Goal: Task Accomplishment & Management: Use online tool/utility

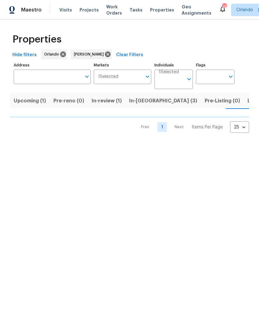
scroll to position [0, 7]
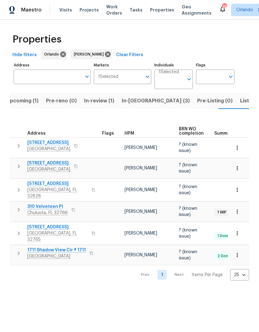
click at [50, 141] on span "214 Cherrywood Dr" at bounding box center [48, 143] width 43 height 6
click at [240, 103] on span "Listed (8)" at bounding box center [252, 101] width 24 height 9
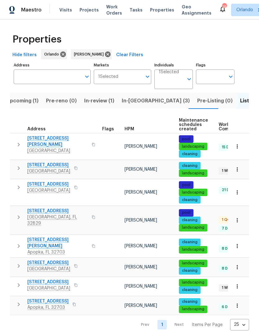
click at [106, 100] on span "In-review (1)" at bounding box center [99, 101] width 30 height 9
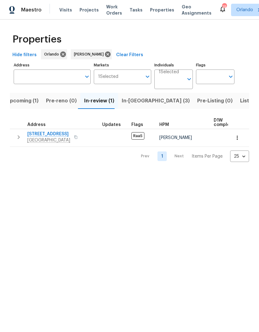
click at [142, 104] on span "In-reno (3)" at bounding box center [156, 101] width 68 height 9
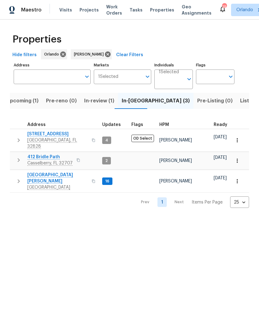
click at [27, 102] on span "Upcoming (1)" at bounding box center [22, 101] width 32 height 9
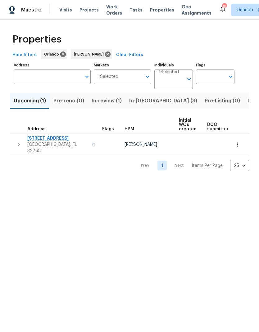
click at [111, 101] on span "In-review (1)" at bounding box center [107, 101] width 30 height 9
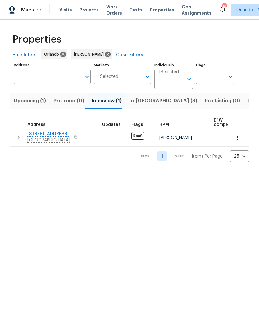
click at [140, 104] on span "In-reno (3)" at bounding box center [163, 101] width 68 height 9
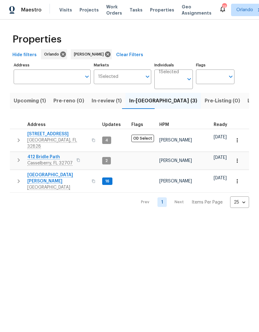
click at [248, 102] on span "Listed (8)" at bounding box center [260, 101] width 24 height 9
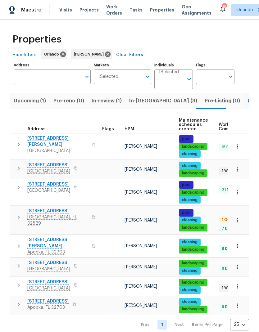
click at [145, 100] on span "In-reno (3)" at bounding box center [163, 101] width 68 height 9
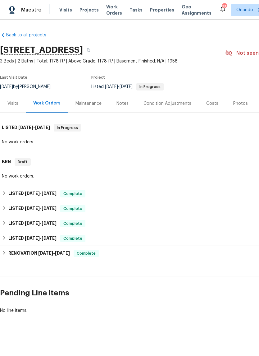
click at [216, 103] on div "Costs" at bounding box center [212, 103] width 27 height 18
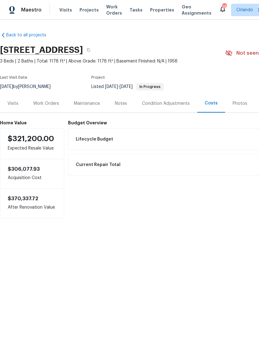
click at [57, 101] on div "Work Orders" at bounding box center [46, 103] width 26 height 6
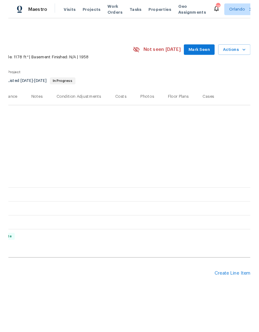
scroll to position [0, 92]
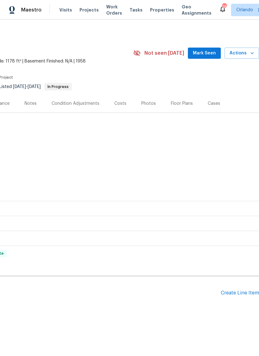
click at [242, 292] on div "Create Line Item" at bounding box center [240, 293] width 38 height 6
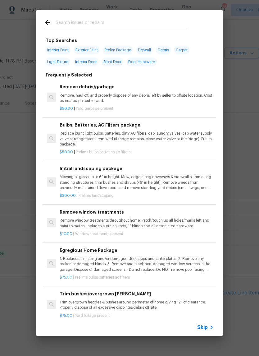
click at [107, 20] on input "text" at bounding box center [122, 23] width 132 height 9
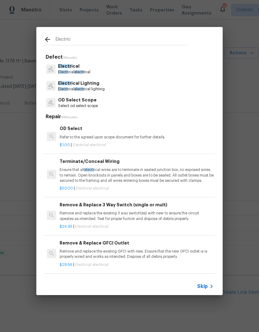
type input "Electric p"
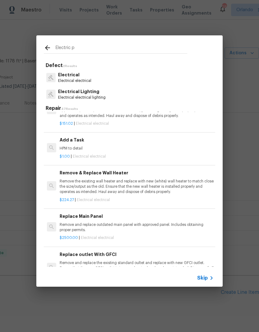
scroll to position [408, 0]
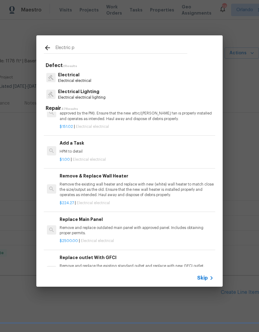
click at [89, 142] on h6 "Add a Task" at bounding box center [137, 143] width 154 height 7
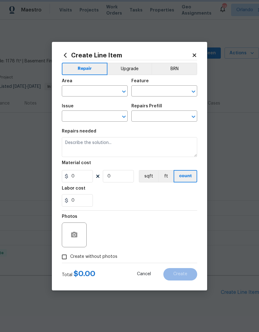
type input "Electrical"
type textarea "HPM to detail"
type input "1"
type input "Add a Task $1.00"
type input "1"
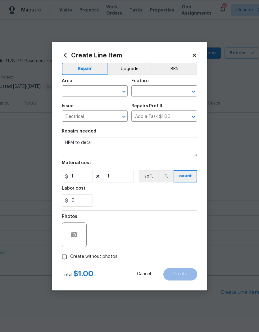
click at [112, 92] on button "Clear" at bounding box center [116, 91] width 9 height 9
click at [89, 115] on li "Electrical Panel" at bounding box center [95, 116] width 66 height 10
type input "Electrical Panel"
click at [159, 94] on input "text" at bounding box center [155, 92] width 48 height 10
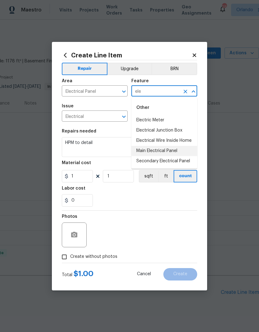
click at [172, 150] on li "Main Electrical Panel" at bounding box center [164, 151] width 66 height 10
type input "Main Electrical Panel"
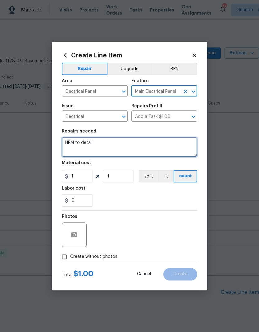
click at [121, 143] on textarea "HPM to detail" at bounding box center [129, 147] width 135 height 20
click at [103, 144] on textarea "HPM to detail" at bounding box center [129, 147] width 135 height 20
click at [86, 144] on textarea "HPM to detail" at bounding box center [129, 147] width 135 height 20
click at [81, 144] on textarea "HPM to detail" at bounding box center [129, 147] width 135 height 20
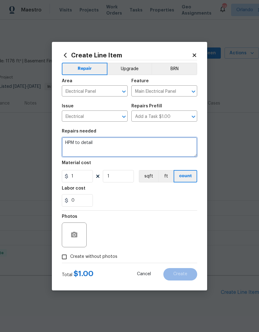
click at [68, 141] on textarea "HPM to detail" at bounding box center [129, 147] width 135 height 20
type textarea "Inspect home’s electrical panels - home inspector noted unsafe sylvania panel b…"
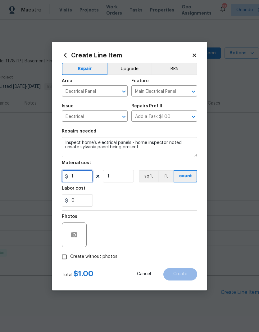
click at [83, 177] on input "1" at bounding box center [77, 176] width 31 height 12
type input "100"
click at [150, 194] on div "Labor cost" at bounding box center [129, 190] width 135 height 8
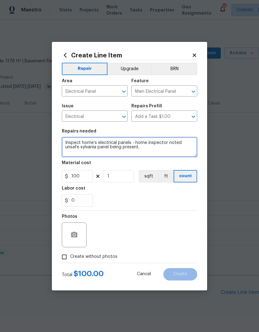
click at [97, 147] on textarea "Inspect home’s electrical panels - home inspector noted unsafe sylvania panel b…" at bounding box center [129, 147] width 135 height 20
type textarea "Inspect home’s electrical panels - home inspector noted unsafe sylvania/zinsco …"
click at [156, 198] on div "0" at bounding box center [129, 200] width 135 height 12
click at [106, 256] on span "Create without photos" at bounding box center [93, 257] width 47 height 7
click at [70, 256] on input "Create without photos" at bounding box center [64, 257] width 12 height 12
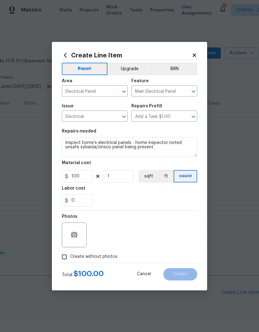
checkbox input "true"
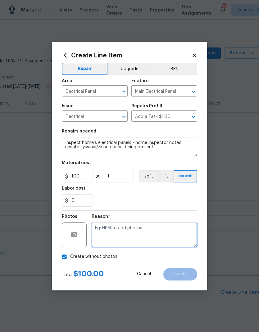
click at [141, 237] on textarea at bounding box center [145, 235] width 106 height 25
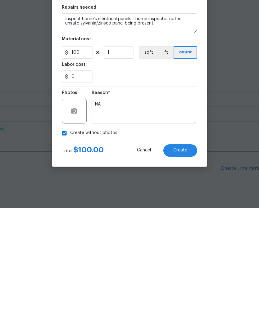
scroll to position [23, 0]
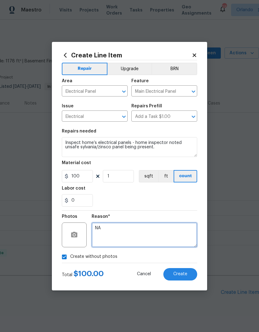
type textarea "NA"
click at [183, 274] on span "Create" at bounding box center [180, 274] width 14 height 5
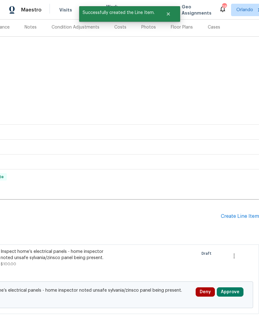
scroll to position [76, 92]
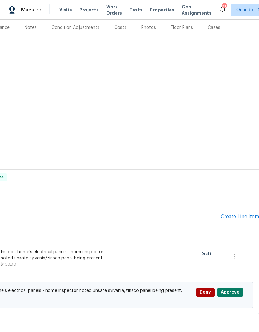
click at [242, 214] on div "Create Line Item" at bounding box center [240, 217] width 38 height 6
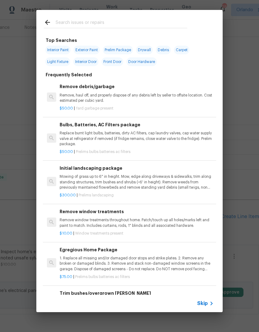
click at [97, 17] on div at bounding box center [115, 22] width 158 height 25
click at [88, 21] on input "text" at bounding box center [122, 23] width 132 height 9
type input "Windo"
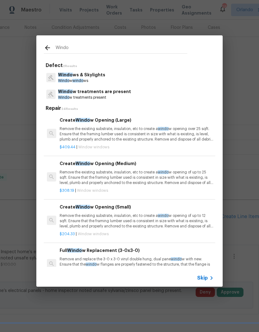
click at [134, 127] on p "Remove the existing substrate, insulation, etc to create a windo w opening over…" at bounding box center [137, 134] width 154 height 16
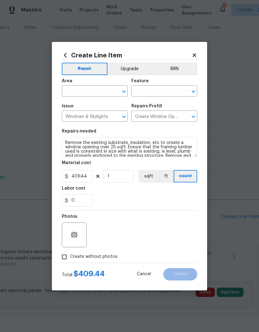
click at [105, 87] on input "text" at bounding box center [86, 92] width 48 height 10
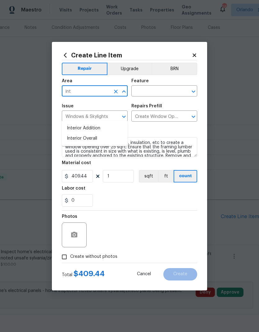
click at [92, 134] on li "Interior Overall" at bounding box center [95, 139] width 66 height 10
type input "Interior Overall"
click at [171, 90] on input "text" at bounding box center [155, 92] width 48 height 10
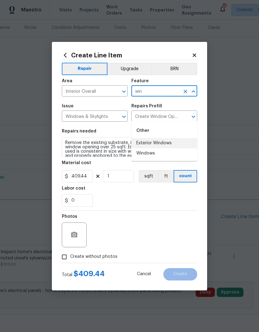
click at [167, 138] on li "Exterior Windows" at bounding box center [164, 143] width 66 height 10
type input "Exterior Windows"
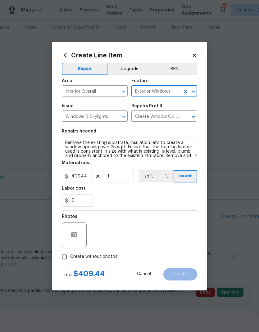
click at [135, 134] on div "Repairs needed" at bounding box center [129, 133] width 135 height 8
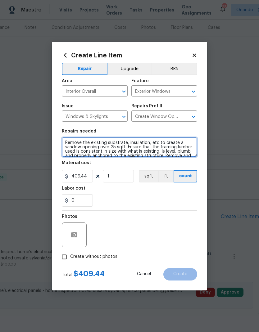
click at [72, 143] on textarea "Remove the existing substrate, insulation, etc to create a window opening over …" at bounding box center [129, 147] width 135 height 20
click at [72, 142] on textarea "Remove the existing substrate, insulation, etc to create a window opening over …" at bounding box center [129, 147] width 135 height 20
paste textarea "Josh DeVinney Davaun Hey Guys, Do we want to take on this work since credit is …"
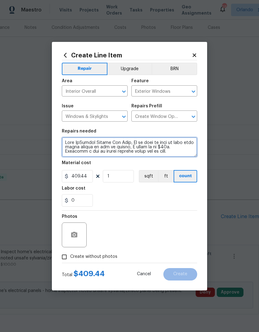
scroll to position [0, 0]
click at [74, 144] on textarea at bounding box center [129, 147] width 135 height 20
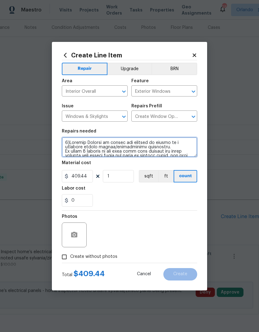
click at [69, 153] on textarea at bounding box center [129, 147] width 135 height 20
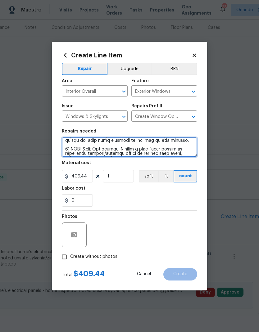
scroll to position [40, 0]
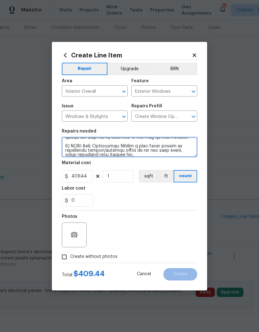
click at [67, 147] on textarea at bounding box center [129, 147] width 135 height 20
click at [67, 146] on textarea at bounding box center [129, 147] width 135 height 20
click at [66, 146] on textarea at bounding box center [129, 147] width 135 height 20
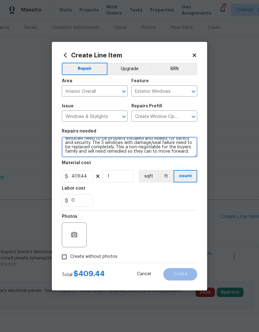
scroll to position [26, 0]
type textarea "1) Windows Replace or repair all windows as needed by a licensed window repair/…"
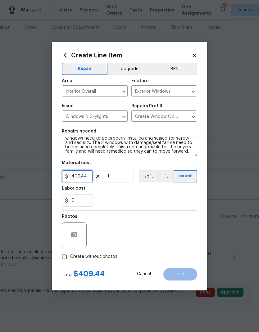
click at [88, 176] on input "409.44" at bounding box center [77, 176] width 31 height 12
type input "1"
click at [139, 195] on div "0" at bounding box center [129, 200] width 135 height 12
click at [104, 260] on span "Create without photos" at bounding box center [93, 257] width 47 height 7
click at [70, 261] on input "Create without photos" at bounding box center [64, 257] width 12 height 12
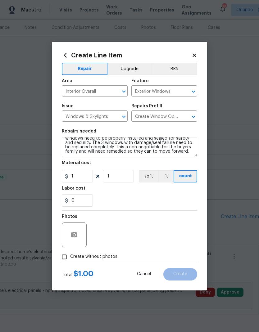
checkbox input "true"
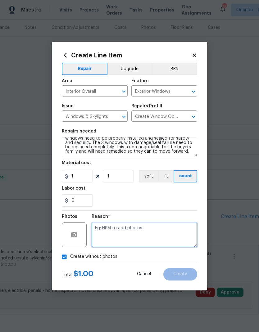
click at [133, 235] on textarea at bounding box center [145, 235] width 106 height 25
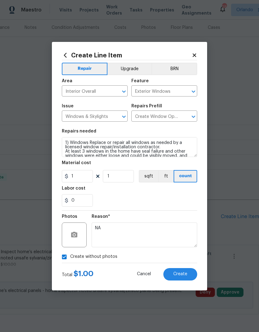
scroll to position [0, 0]
type textarea "NA"
click at [185, 273] on span "Create" at bounding box center [180, 274] width 14 height 5
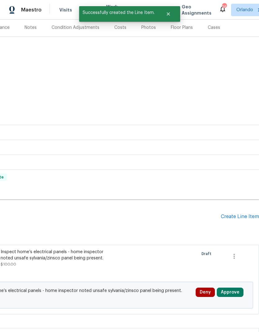
click at [239, 214] on div "Create Line Item" at bounding box center [240, 217] width 38 height 6
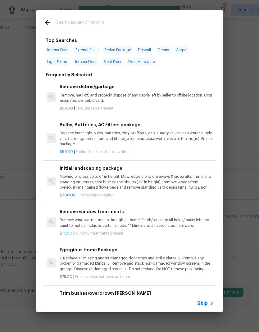
click at [93, 21] on input "text" at bounding box center [122, 23] width 132 height 9
type input "Hvac"
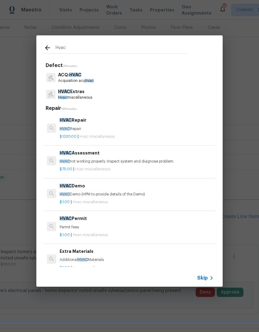
click at [86, 93] on p "HVAC Extras" at bounding box center [75, 92] width 34 height 7
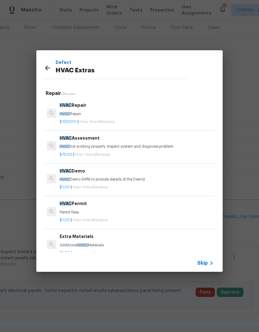
click at [71, 138] on span "HVAC" at bounding box center [66, 138] width 12 height 4
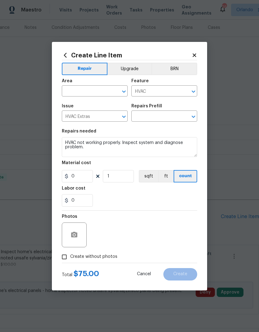
type input "HVAC Assessment $75.00"
type input "75"
click at [94, 87] on input "text" at bounding box center [86, 92] width 48 height 10
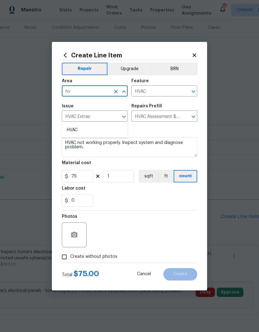
click at [83, 125] on li "HVAC" at bounding box center [95, 130] width 66 height 10
type input "HVAC"
click at [185, 116] on icon "Clear" at bounding box center [185, 117] width 6 height 6
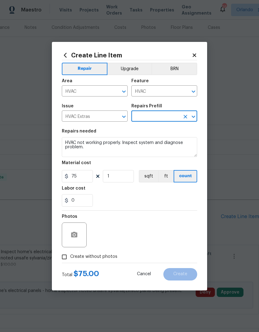
click at [169, 116] on input "text" at bounding box center [155, 117] width 48 height 10
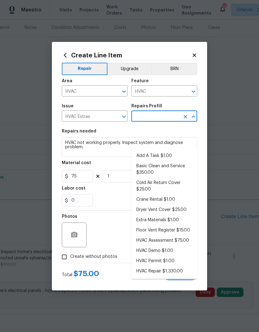
click at [161, 151] on li "Add A Task $1.00" at bounding box center [164, 156] width 66 height 10
type input "Add A Task $1.00"
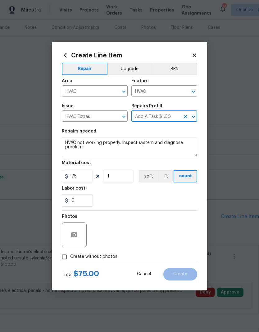
type textarea "HPM to detail"
type input "Add A Task $1.00"
type input "1"
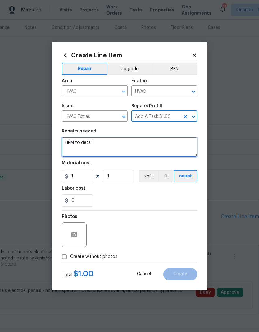
click at [69, 142] on textarea "HPM to detail" at bounding box center [129, 147] width 135 height 20
click at [68, 142] on textarea "HPM to detail" at bounding box center [129, 147] width 135 height 20
paste textarea "2) HVAC &amp; Insulation: Install a mini-split system or equivalent cooling/hea…"
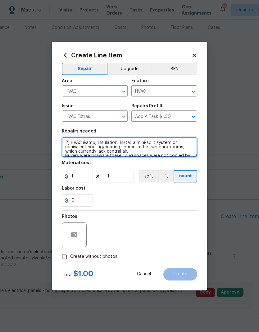
click at [92, 143] on textarea "2) HVAC &amp; Insulation: Install a mini-split system or equivalent cooling/hea…" at bounding box center [129, 147] width 135 height 20
click at [138, 151] on textarea "2) HVAC; Insulation: Install a mini-split system or equivalent cooling/heating …" at bounding box center [129, 147] width 135 height 20
click at [84, 142] on textarea "2) HVAC; Insulation: Install a mini-split system or equivalent cooling/heating …" at bounding box center [129, 147] width 135 height 20
click at [101, 141] on textarea "2) HVAC; Insulation: Install a mini-split system or equivalent cooling/heating …" at bounding box center [129, 147] width 135 height 20
click at [101, 143] on textarea "2) HVAC; Insulation: Install a mini-split system or equivalent cooling/heating …" at bounding box center [129, 147] width 135 height 20
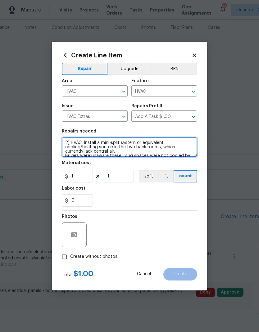
click at [156, 151] on textarea "2) HVAC: Install a mini-split system or equivalent cooling/heating source in th…" at bounding box center [129, 147] width 135 height 20
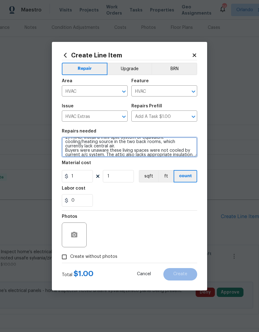
scroll to position [7, 0]
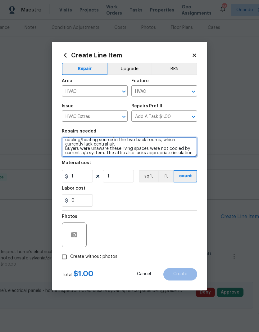
click at [71, 150] on textarea "2) HVAC: Install a mini-split system or equivalent cooling/heating source in th…" at bounding box center [129, 147] width 135 height 20
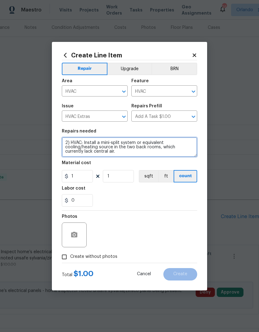
scroll to position [0, 0]
type textarea "2) HVAC: Install a mini-split system or equivalent cooling/heating source in th…"
click at [143, 192] on div "Labor cost" at bounding box center [129, 190] width 135 height 8
click at [105, 253] on label "Create without photos" at bounding box center [87, 257] width 59 height 12
click at [70, 253] on input "Create without photos" at bounding box center [64, 257] width 12 height 12
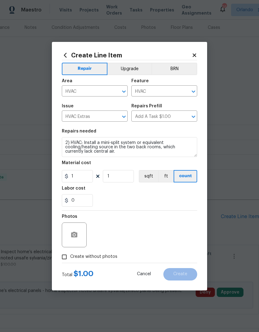
checkbox input "true"
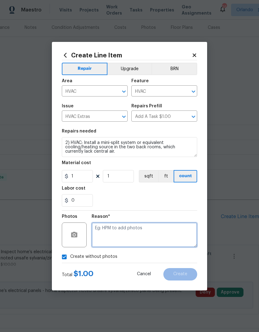
click at [138, 223] on textarea at bounding box center [145, 235] width 106 height 25
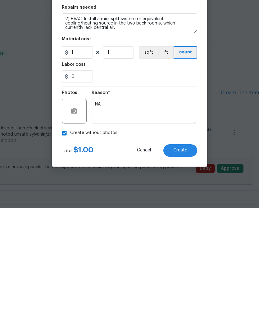
scroll to position [25, 0]
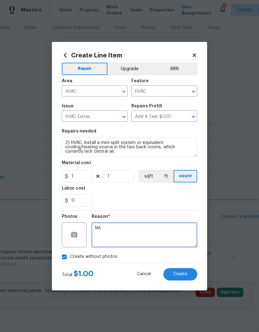
type textarea "NA"
click at [184, 275] on span "Create" at bounding box center [180, 274] width 14 height 5
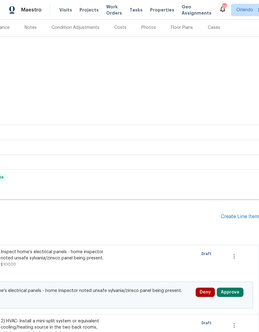
click at [241, 214] on div "Create Line Item" at bounding box center [240, 217] width 38 height 6
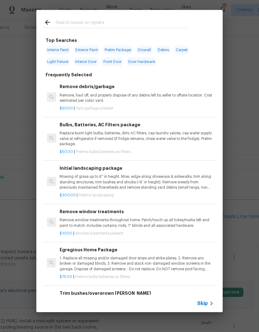
click at [87, 22] on input "text" at bounding box center [122, 23] width 132 height 9
type input "Insul"
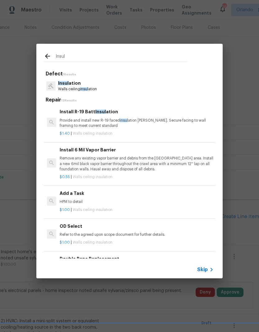
click at [81, 84] on p "Insul ation" at bounding box center [77, 83] width 39 height 7
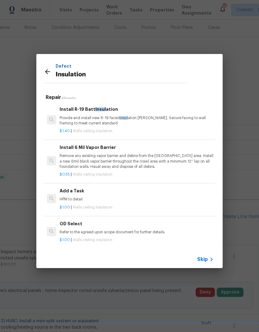
click at [75, 191] on h6 "Add a Task" at bounding box center [137, 191] width 154 height 7
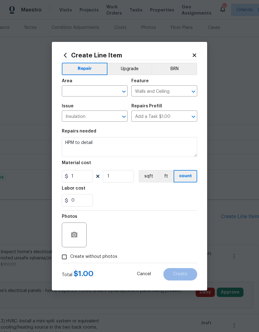
click at [98, 90] on input "text" at bounding box center [86, 92] width 48 height 10
click at [78, 125] on li "Attic" at bounding box center [95, 130] width 66 height 10
type input "Attic"
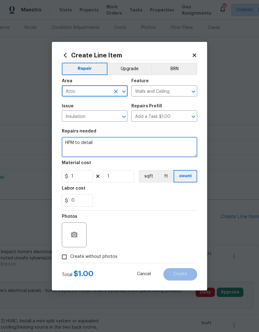
click at [71, 144] on textarea "HPM to detail" at bounding box center [129, 147] width 135 height 20
click at [71, 143] on textarea "HPM to detail" at bounding box center [129, 147] width 135 height 20
click at [68, 143] on textarea "HPM to detail" at bounding box center [129, 147] width 135 height 20
click at [68, 142] on textarea "HPM to detail" at bounding box center [129, 147] width 135 height 20
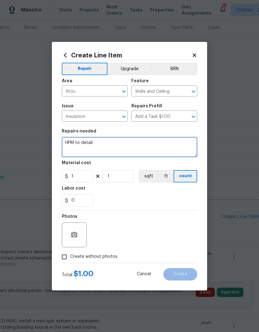
paste textarea "2) HVAC &amp; Insulation: Install a mini-split system or equivalent cooling/hea…"
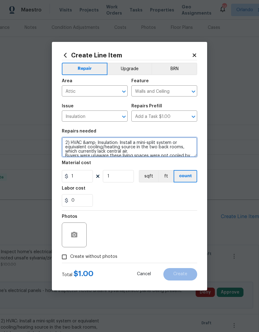
scroll to position [0, 0]
click at [91, 143] on textarea "2) HVAC &amp; Insulation: Install a mini-split system or equivalent cooling/hea…" at bounding box center [129, 147] width 135 height 20
click at [97, 143] on textarea "2) HVAC &amp; Insulation: Install a mini-split system or equivalent cooling/hea…" at bounding box center [129, 147] width 135 height 20
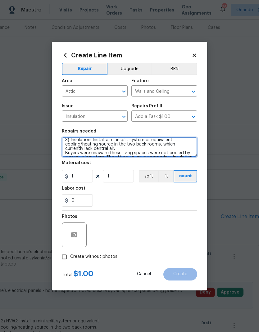
click at [100, 139] on textarea "3) Insulation: Install a mini-split system or equivalent cooling/heating source…" at bounding box center [129, 147] width 135 height 20
click at [100, 138] on textarea "3) Insulation: Install a mini-split system or equivalent cooling/heating source…" at bounding box center [129, 147] width 135 height 20
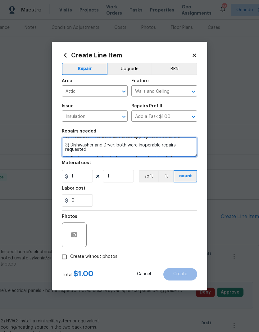
scroll to position [2, 0]
click at [112, 142] on textarea "3) Insulation: The attic also lacks appropriate insulation. 3) Dishwasher and D…" at bounding box center [129, 147] width 135 height 20
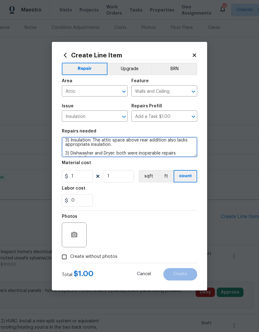
click at [174, 141] on textarea "3) Insulation: The attic space above rear addition also lacks appropriate insul…" at bounding box center [129, 147] width 135 height 20
click at [126, 145] on textarea "3) Insulation: The attic space above rear addition lacks appropriate insulation…" at bounding box center [129, 147] width 135 height 20
click at [65, 151] on textarea "3) Insulation: The attic space above rear addition lacks appropriate insulation…" at bounding box center [129, 147] width 135 height 20
click at [94, 144] on textarea "3) Insulation: The attic space above rear addition lacks appropriate insulation…" at bounding box center [129, 147] width 135 height 20
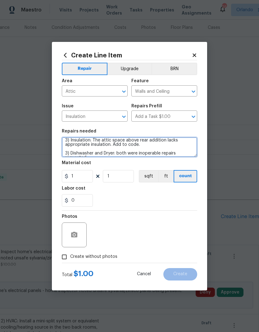
click at [76, 152] on textarea "3) Insulation: The attic space above rear addition lacks appropriate insulation…" at bounding box center [129, 147] width 135 height 20
click at [68, 153] on textarea "3) Insulation: The attic space above rear addition lacks appropriate insulation…" at bounding box center [129, 147] width 135 height 20
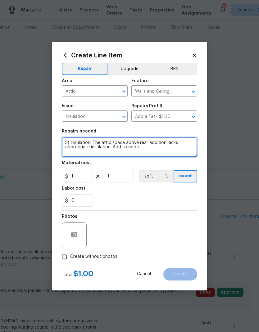
scroll to position [0, 0]
type textarea "3) Insulation: The attic space above rear addition lacks appropriate insulation…"
click at [128, 198] on div "0" at bounding box center [129, 200] width 135 height 12
click at [111, 258] on span "Create without photos" at bounding box center [93, 257] width 47 height 7
click at [70, 258] on input "Create without photos" at bounding box center [64, 257] width 12 height 12
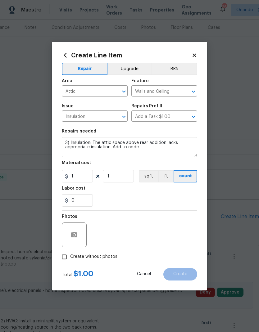
checkbox input "true"
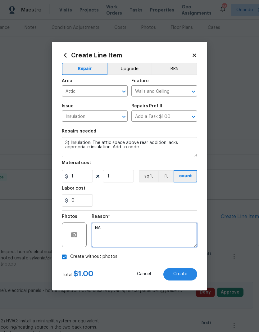
type textarea "NA"
click at [186, 273] on span "Create" at bounding box center [180, 274] width 14 height 5
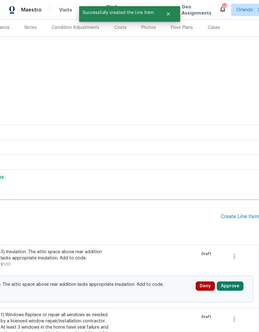
click at [240, 214] on div "Create Line Item" at bounding box center [240, 217] width 38 height 6
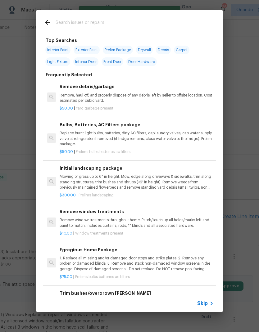
click at [88, 25] on input "text" at bounding box center [122, 23] width 132 height 9
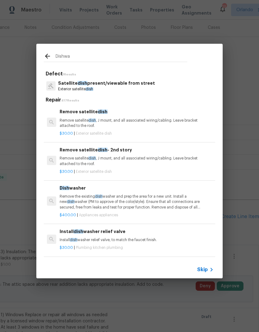
type input "Dishwas"
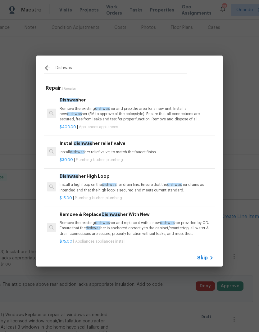
click at [96, 113] on p "Remove the existing dishwas her and prep the area for a new unit. Install a new…" at bounding box center [137, 114] width 154 height 16
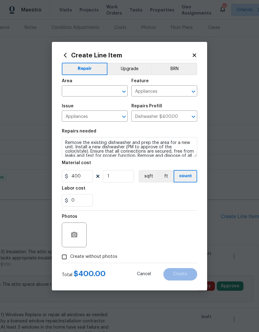
click at [101, 91] on input "text" at bounding box center [86, 92] width 48 height 10
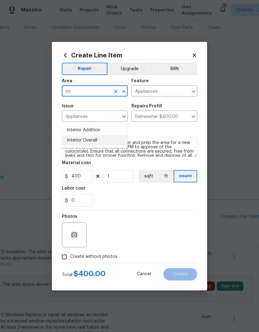
click at [89, 135] on li "Interior Overall" at bounding box center [95, 140] width 66 height 10
type input "Interior Overall"
click at [185, 116] on icon "Clear" at bounding box center [185, 117] width 6 height 6
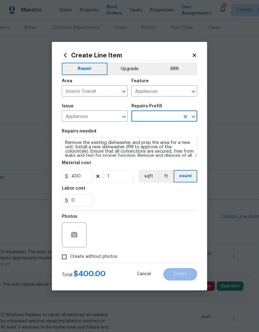
click at [170, 117] on input "text" at bounding box center [155, 117] width 48 height 10
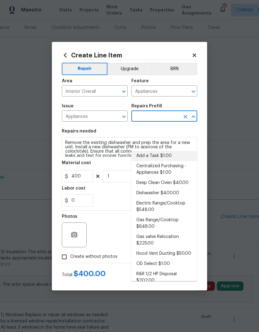
click at [165, 151] on li "Add a Task $1.00" at bounding box center [164, 156] width 66 height 10
type input "Add a Task $1.00"
type textarea "HPM to detail"
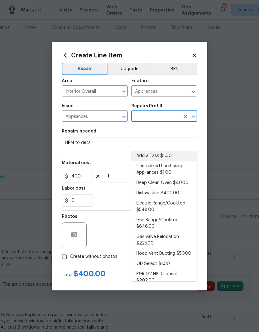
type input "Add a Task $1.00"
type input "1"
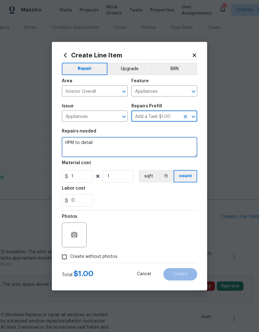
click at [70, 143] on textarea "HPM to detail" at bounding box center [129, 147] width 135 height 20
click at [65, 143] on textarea "HPM to detail" at bounding box center [129, 147] width 135 height 20
click at [65, 142] on textarea "HPM to detail" at bounding box center [129, 147] width 135 height 20
paste textarea "3) Dishwasher and Dryer: both were inoperable repairs requested 4) Bathrooms: A…"
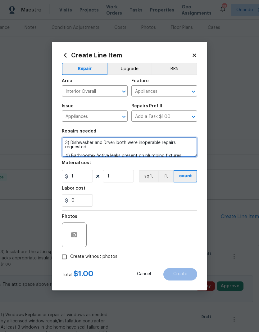
click at [68, 141] on textarea "3) Dishwasher and Dryer: both were inoperable repairs requested 4) Bathrooms: A…" at bounding box center [129, 147] width 135 height 20
click at [112, 148] on textarea "4) Dishwasher and Dryer: both were inoperable repairs requested 4) Bathrooms: A…" at bounding box center [129, 147] width 135 height 20
click at [172, 142] on textarea "4) Dishwasher and Dryer: both were inoperable repairs requested 4) Bathrooms: A…" at bounding box center [129, 147] width 135 height 20
type textarea "4) Dishwasher and Dryer: both were inoperable at time of inspection - diagnose …"
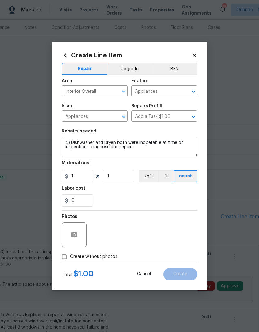
click at [152, 196] on div "0" at bounding box center [129, 200] width 135 height 12
click at [107, 258] on span "Create without photos" at bounding box center [93, 257] width 47 height 7
click at [70, 258] on input "Create without photos" at bounding box center [64, 257] width 12 height 12
checkbox input "true"
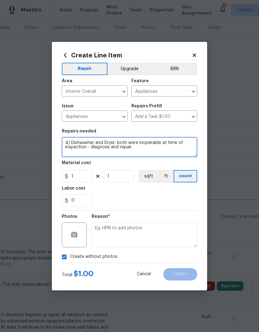
click at [161, 147] on textarea "4) Dishwasher and Dryer: both were inoperable at time of inspection - diagnose …" at bounding box center [129, 147] width 135 height 20
type textarea "4) Dishwasher and Dryer: both were inoperable at time of inspection - diagnose …"
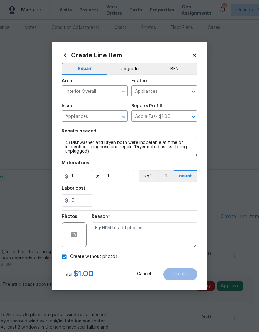
click at [142, 193] on div "Labor cost" at bounding box center [129, 190] width 135 height 8
click at [162, 230] on textarea at bounding box center [145, 235] width 106 height 25
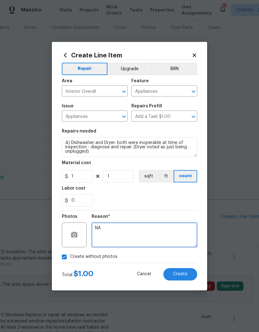
type textarea "NA"
click at [190, 275] on button "Create" at bounding box center [180, 274] width 34 height 12
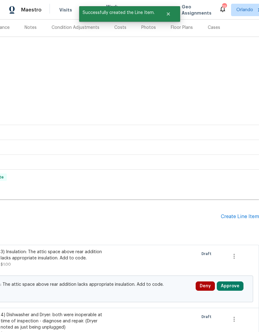
click at [244, 214] on div "Create Line Item" at bounding box center [240, 217] width 38 height 6
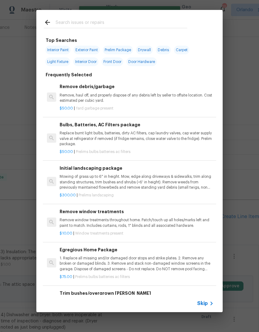
click at [84, 20] on input "text" at bounding box center [122, 23] width 132 height 9
type input "Bathr"
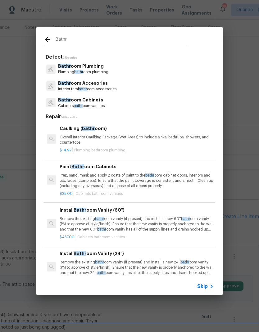
click at [104, 66] on p "Bathr oom Plumbing" at bounding box center [83, 66] width 50 height 7
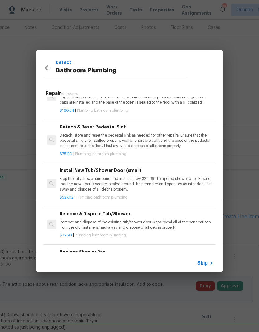
scroll to position [343, 0]
click at [110, 135] on p "Detach, store and reset the pedestal sink as needed for other repairs. Ensure t…" at bounding box center [137, 141] width 154 height 16
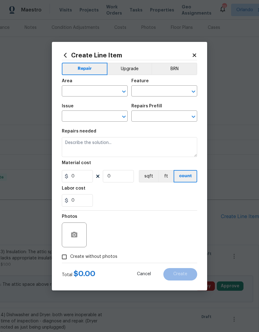
type input "Plumbing"
type input "Bathroom Plumbing"
type input "Detach & Reset Pedestal Sink $75.00"
type textarea "Detach, store and reset the pedestal sink as needed for other repairs. Ensure t…"
type input "75"
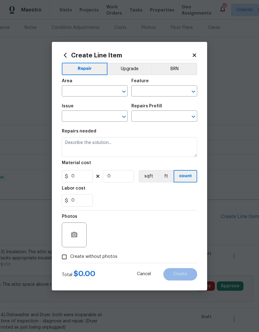
type input "1"
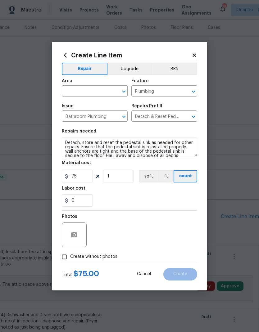
click at [111, 87] on div "​" at bounding box center [95, 92] width 66 height 10
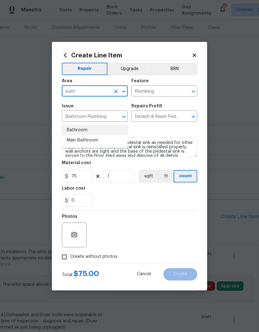
click at [83, 125] on li "Bathroom" at bounding box center [95, 130] width 66 height 10
type input "Bathroom"
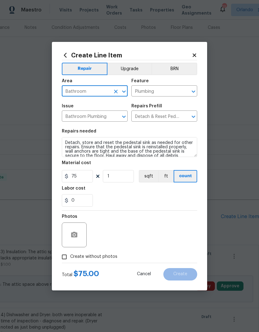
click at [187, 119] on icon "Clear" at bounding box center [185, 117] width 6 height 6
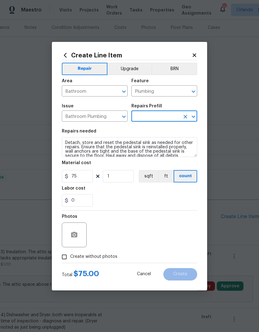
click at [165, 119] on input "text" at bounding box center [155, 117] width 48 height 10
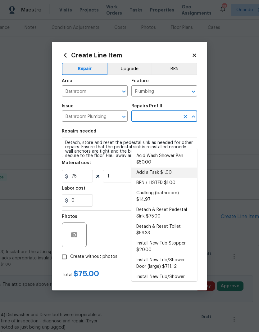
click at [168, 168] on li "Add a Task $1.00" at bounding box center [164, 173] width 66 height 10
type input "Add a Task $1.00"
type textarea "HPM to detail"
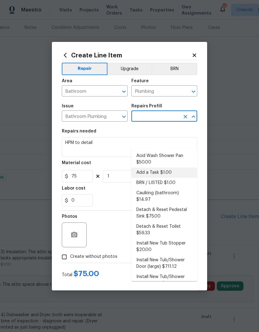
type input "Add a Task $1.00"
type input "1"
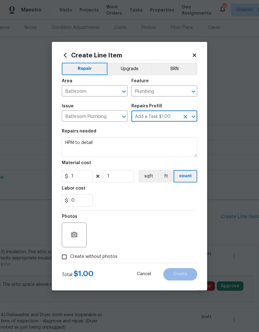
click at [71, 138] on textarea "HPM to detail" at bounding box center [129, 147] width 135 height 20
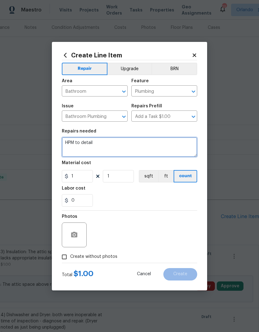
click at [71, 138] on textarea "HPM to detail" at bounding box center [129, 147] width 135 height 20
click at [72, 139] on textarea "HPM to detail" at bounding box center [129, 147] width 135 height 20
paste textarea "3) Dishwasher and Dryer: both were inoperable repairs requested 4) Bathrooms: A…"
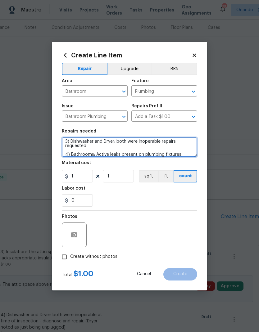
scroll to position [1, 0]
click at [67, 141] on textarea "3) Dishwasher and Dryer: both were inoperable repairs requested 4) Bathrooms: A…" at bounding box center [129, 147] width 135 height 20
click at [67, 140] on textarea "3) Dishwasher and Dryer: both were inoperable repairs requested 4) Bathrooms: A…" at bounding box center [129, 147] width 135 height 20
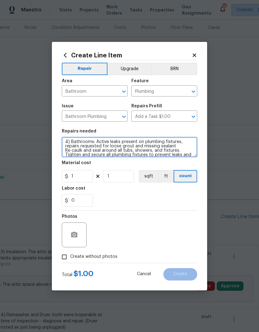
click at [66, 148] on textarea "4) Bathrooms: Active leaks present on plumbing fixtures, repairs requested for …" at bounding box center [129, 147] width 135 height 20
click at [71, 142] on textarea "4) Bathrooms: Active leaks present on plumbing fixtures, repairs requested for …" at bounding box center [129, 147] width 135 height 20
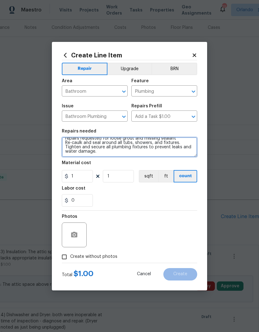
scroll to position [9, 0]
type textarea "5) Bathrooms: Active leaks present on plumbing fixtures, repairs requested for …"
click at [145, 194] on div "Labor cost" at bounding box center [129, 190] width 135 height 8
click at [112, 255] on span "Create without photos" at bounding box center [93, 257] width 47 height 7
click at [70, 255] on input "Create without photos" at bounding box center [64, 257] width 12 height 12
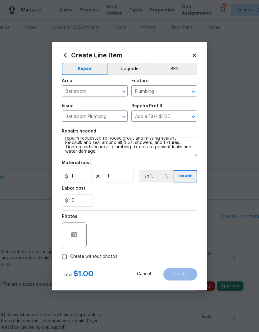
checkbox input "true"
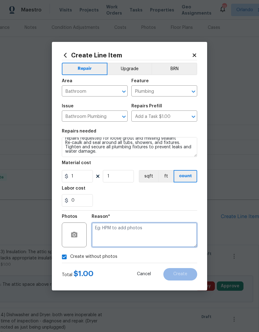
click at [145, 234] on textarea at bounding box center [145, 235] width 106 height 25
type textarea "NA"
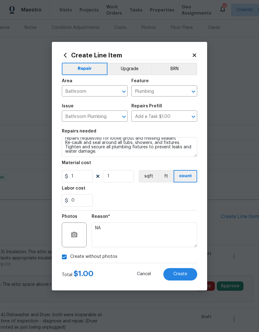
click at [187, 270] on button "Create" at bounding box center [180, 274] width 34 height 12
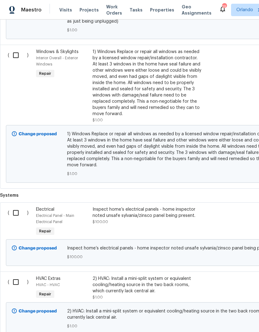
scroll to position [502, 0]
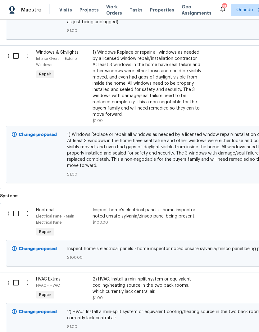
click at [13, 207] on input "checkbox" at bounding box center [18, 213] width 18 height 13
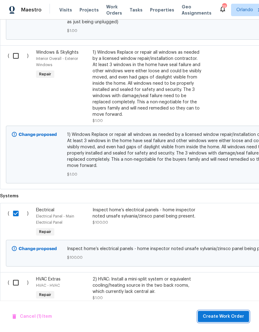
click at [236, 315] on span "Create Work Order" at bounding box center [223, 317] width 41 height 8
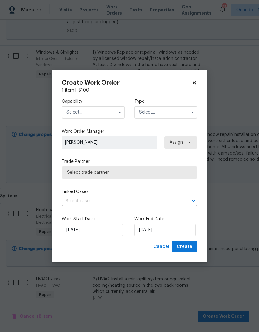
checkbox input "false"
click at [105, 115] on input "text" at bounding box center [93, 112] width 63 height 12
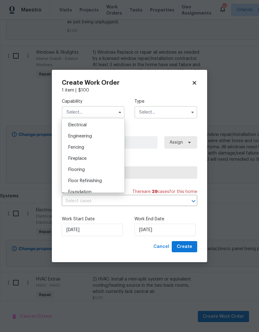
scroll to position [196, 0]
click at [86, 123] on div "Electrical" at bounding box center [93, 126] width 60 height 11
type input "Electrical"
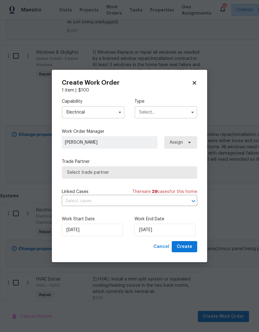
click at [180, 114] on input "text" at bounding box center [165, 112] width 63 height 12
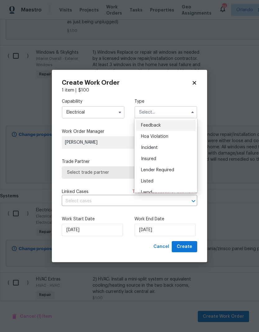
click at [175, 181] on div "Listed" at bounding box center [166, 181] width 60 height 11
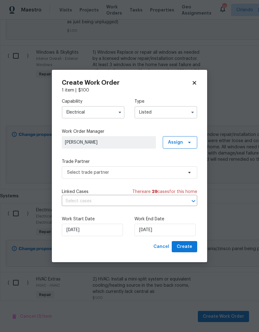
type input "Listed"
click at [189, 140] on icon at bounding box center [189, 142] width 5 height 5
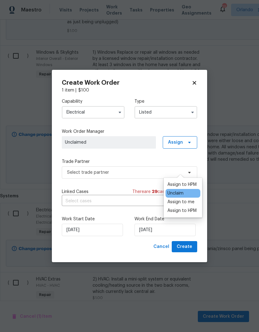
click at [193, 208] on div "Assign to HPM" at bounding box center [181, 211] width 29 height 6
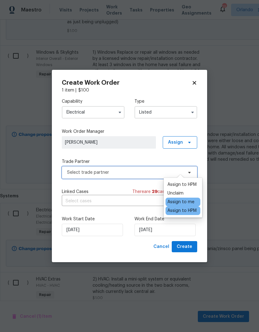
click at [134, 171] on span "Select trade partner" at bounding box center [125, 173] width 116 height 6
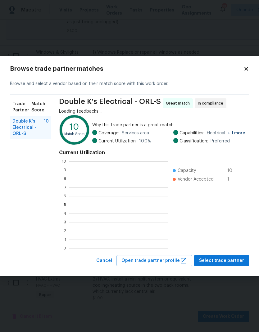
scroll to position [87, 98]
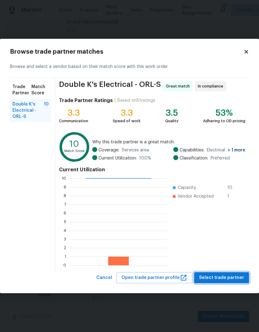
click at [234, 273] on button "Select trade partner" at bounding box center [221, 277] width 55 height 11
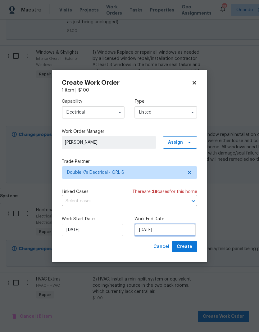
click at [181, 230] on input "[DATE]" at bounding box center [164, 230] width 61 height 12
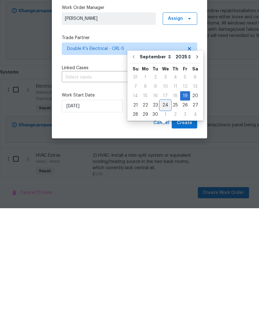
click at [161, 225] on div "24" at bounding box center [165, 229] width 10 height 9
type input "[DATE]"
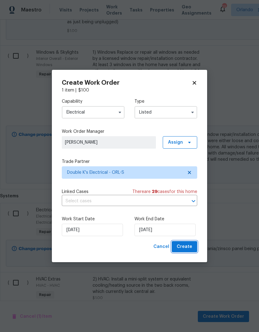
click at [192, 251] on span "Create" at bounding box center [185, 247] width 16 height 8
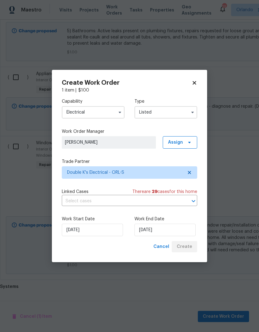
scroll to position [404, 0]
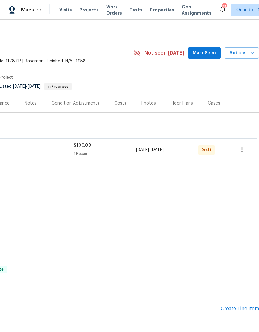
scroll to position [0, 92]
click at [244, 152] on icon "button" at bounding box center [241, 149] width 7 height 7
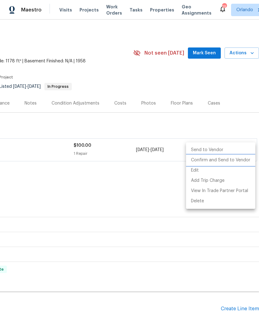
click at [239, 160] on li "Confirm and Send to Vendor" at bounding box center [220, 160] width 69 height 10
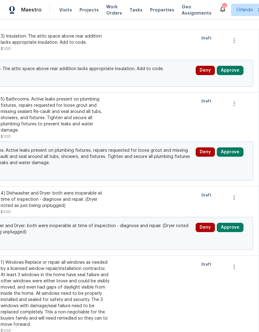
scroll to position [308, 92]
click at [237, 69] on button "Approve" at bounding box center [230, 70] width 27 height 9
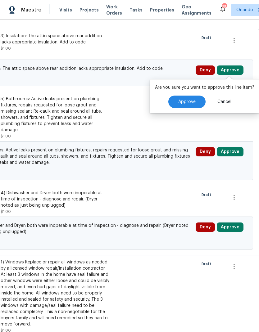
click at [184, 101] on span "Approve" at bounding box center [186, 102] width 17 height 5
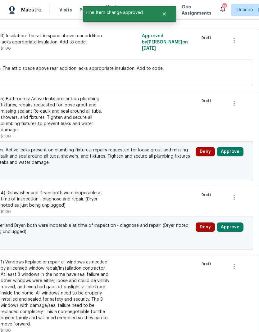
click at [237, 153] on button "Approve" at bounding box center [230, 151] width 27 height 9
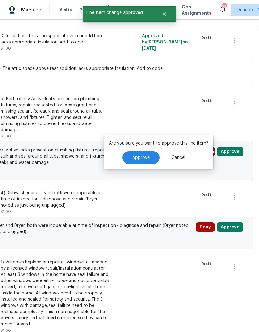
click at [148, 157] on button "Approve" at bounding box center [140, 158] width 37 height 12
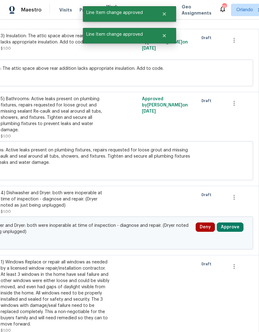
click at [234, 230] on button "Approve" at bounding box center [230, 227] width 27 height 9
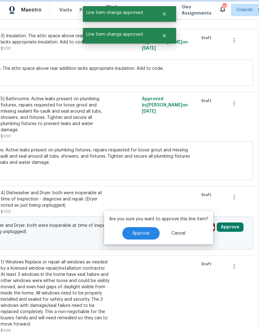
click at [149, 232] on button "Approve" at bounding box center [140, 233] width 37 height 12
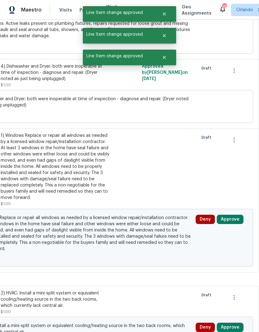
scroll to position [435, 92]
click at [236, 217] on button "Approve" at bounding box center [230, 219] width 27 height 9
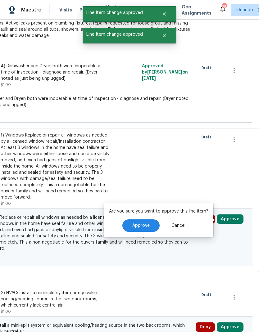
click at [139, 228] on span "Approve" at bounding box center [140, 226] width 17 height 5
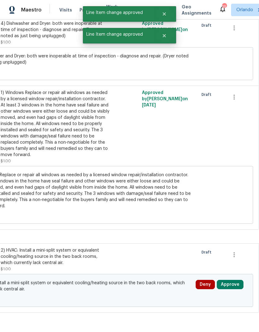
scroll to position [477, 92]
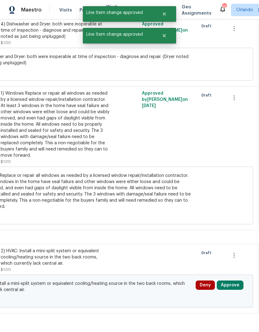
click at [235, 287] on button "Approve" at bounding box center [230, 285] width 27 height 9
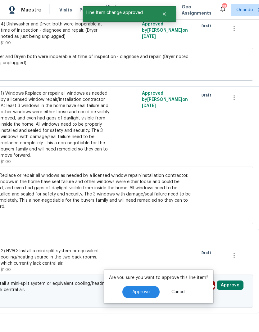
click at [145, 293] on span "Approve" at bounding box center [140, 292] width 17 height 5
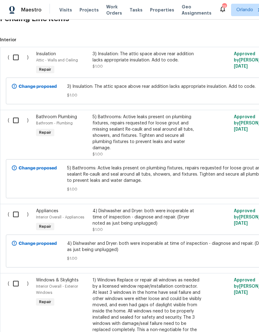
scroll to position [291, 0]
click at [14, 56] on input "checkbox" at bounding box center [18, 57] width 18 height 13
checkbox input "true"
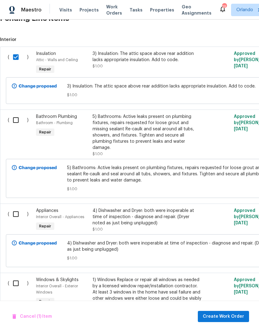
click at [17, 121] on input "checkbox" at bounding box center [18, 120] width 18 height 13
checkbox input "true"
click at [15, 216] on input "checkbox" at bounding box center [18, 214] width 18 height 13
checkbox input "true"
click at [15, 283] on input "checkbox" at bounding box center [18, 283] width 18 height 13
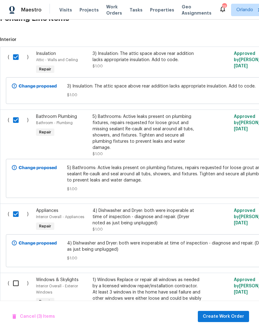
checkbox input "true"
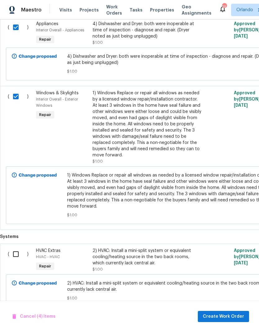
scroll to position [477, 0]
click at [19, 257] on input "checkbox" at bounding box center [18, 254] width 18 height 13
checkbox input "true"
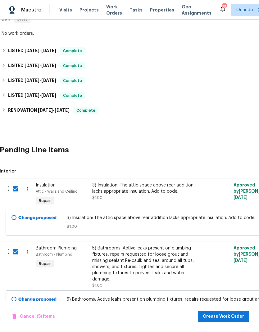
scroll to position [157, 0]
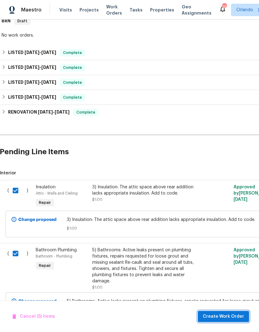
click at [233, 320] on span "Create Work Order" at bounding box center [223, 317] width 41 height 8
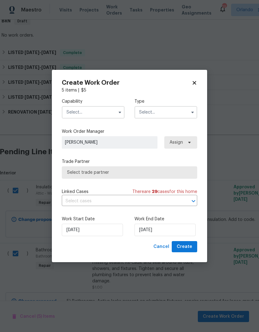
click at [108, 113] on input "text" at bounding box center [93, 112] width 63 height 12
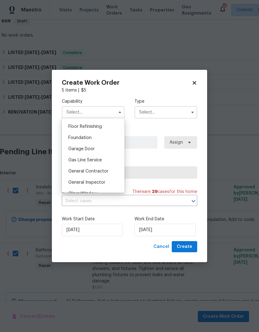
scroll to position [252, 0]
click at [101, 171] on span "General Contractor" at bounding box center [88, 170] width 40 height 4
type input "General Contractor"
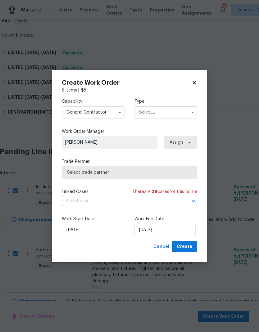
click at [180, 115] on input "text" at bounding box center [165, 112] width 63 height 12
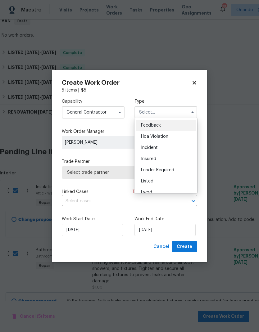
click at [176, 181] on div "Listed" at bounding box center [166, 181] width 60 height 11
type input "Listed"
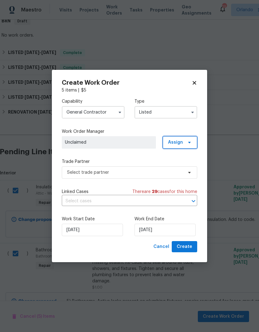
click at [194, 141] on span "Assign" at bounding box center [180, 142] width 34 height 12
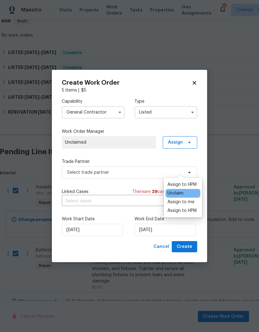
click at [191, 199] on div "Assign to me" at bounding box center [180, 202] width 27 height 6
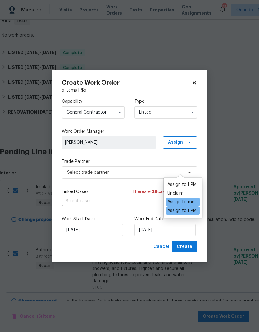
click at [141, 157] on div "Capability General Contractor Type Listed Work Order Manager Austin Jones Assig…" at bounding box center [129, 167] width 135 height 148
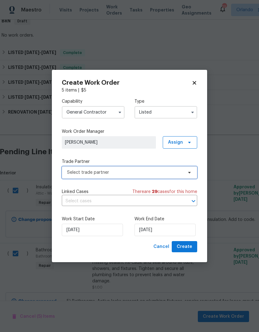
click at [178, 175] on span "Select trade partner" at bounding box center [125, 173] width 116 height 6
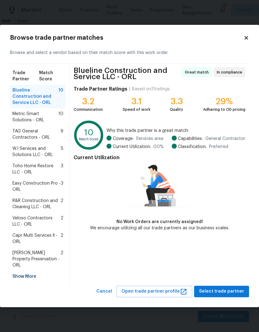
click at [31, 271] on div "Show More" at bounding box center [38, 276] width 56 height 11
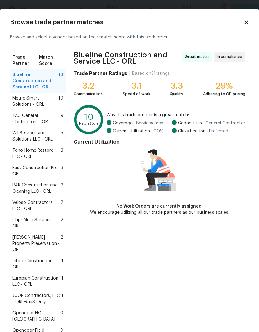
click at [41, 258] on span "InLine Construction - ORL" at bounding box center [36, 264] width 49 height 12
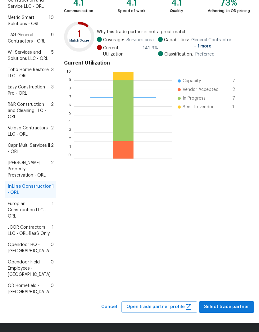
scroll to position [136, 0]
click at [239, 305] on span "Select trade partner" at bounding box center [226, 307] width 45 height 8
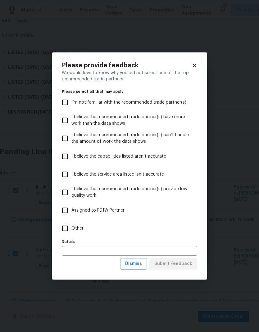
scroll to position [0, 0]
click at [63, 228] on input "Other" at bounding box center [64, 228] width 13 height 13
checkbox input "true"
click at [188, 263] on span "Submit Feedback" at bounding box center [173, 264] width 38 height 8
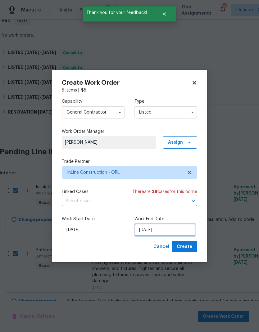
click at [181, 229] on input "[DATE]" at bounding box center [164, 230] width 61 height 12
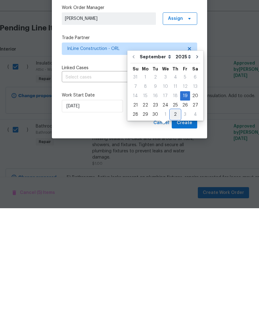
click at [171, 234] on div "2" at bounding box center [176, 238] width 10 height 9
type input "[DATE]"
select select "9"
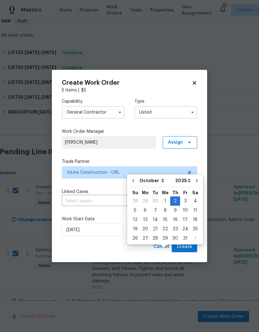
click at [130, 246] on div "Cancel Create" at bounding box center [129, 246] width 135 height 11
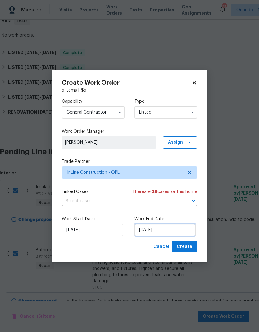
click at [174, 231] on input "[DATE]" at bounding box center [164, 230] width 61 height 12
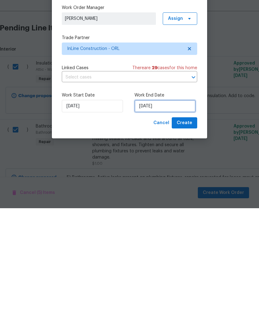
select select "9"
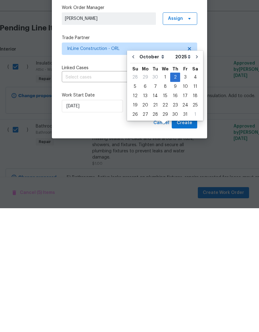
click at [119, 211] on div "Work Start Date 9/19/2025 Work End Date 10/2/2025" at bounding box center [129, 226] width 135 height 30
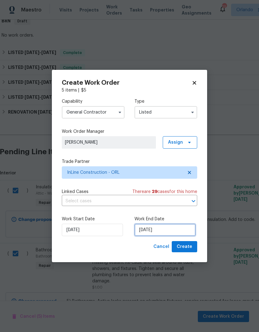
click at [166, 228] on input "[DATE]" at bounding box center [164, 230] width 61 height 12
select select "9"
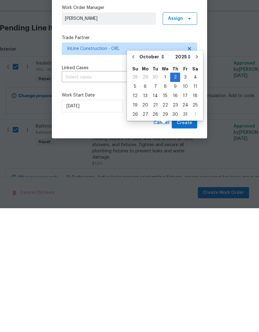
click at [119, 211] on div "Work Start Date 9/19/2025 Work End Date 10/2/2025" at bounding box center [129, 226] width 135 height 30
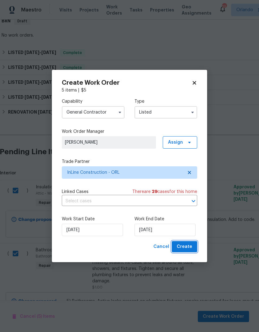
click at [193, 245] on button "Create" at bounding box center [184, 246] width 25 height 11
checkbox input "false"
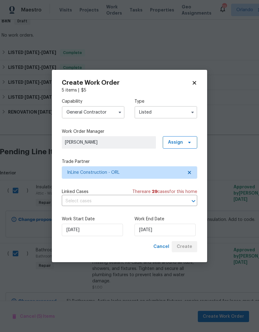
checkbox input "false"
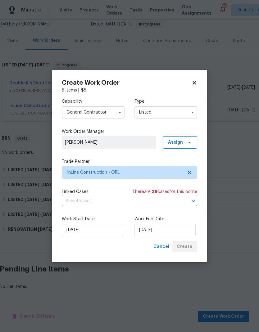
scroll to position [37, 0]
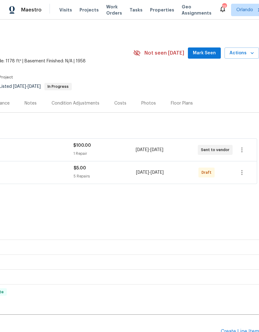
scroll to position [0, 92]
click at [242, 173] on icon "button" at bounding box center [241, 172] width 1 height 5
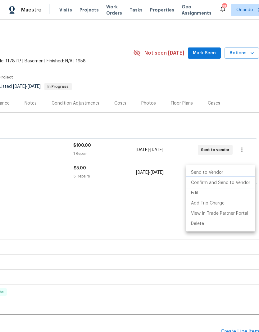
click at [241, 182] on li "Confirm and Send to Vendor" at bounding box center [220, 183] width 69 height 10
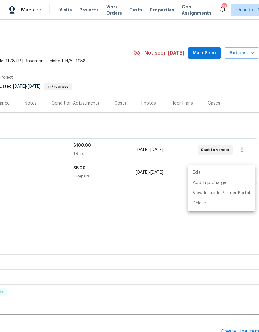
click at [210, 52] on div at bounding box center [129, 166] width 259 height 332
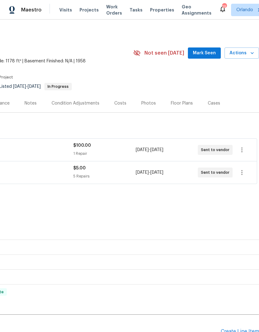
scroll to position [0, 92]
click at [207, 55] on span "Mark Seen" at bounding box center [204, 53] width 23 height 8
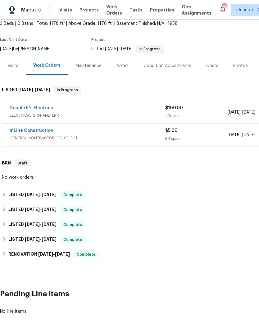
scroll to position [37, 0]
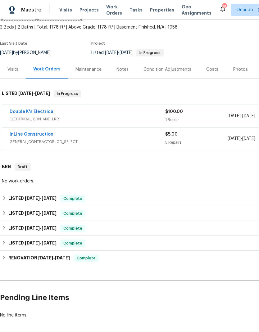
scroll to position [34, 0]
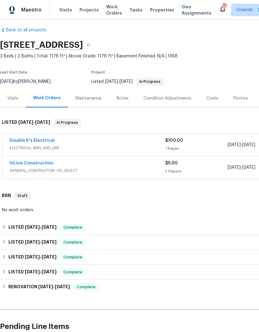
scroll to position [5, 0]
click at [43, 162] on link "InLine Construction" at bounding box center [32, 163] width 44 height 4
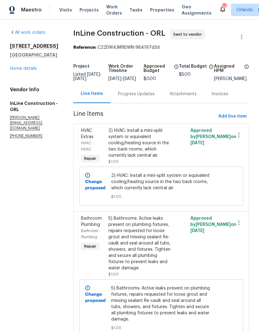
click at [190, 97] on div "Attachments" at bounding box center [183, 94] width 27 height 6
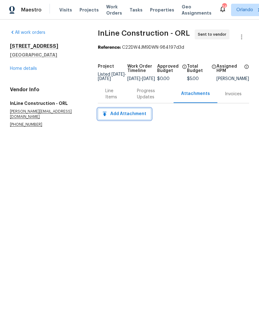
click at [137, 118] on span "Add Attachment" at bounding box center [124, 114] width 43 height 8
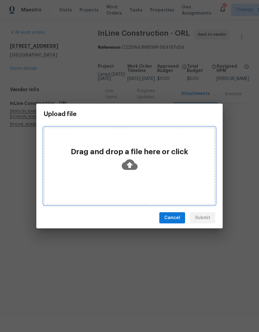
click at [124, 162] on icon at bounding box center [130, 165] width 16 height 16
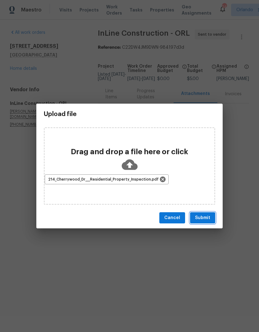
click at [210, 220] on span "Submit" at bounding box center [202, 218] width 15 height 8
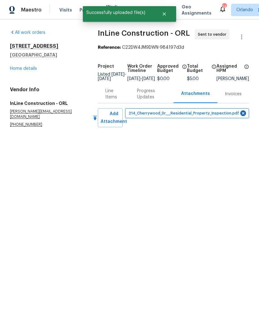
click at [108, 98] on div "Line Items" at bounding box center [113, 94] width 17 height 12
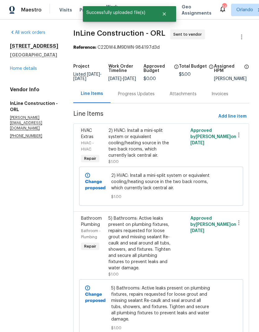
click at [140, 97] on div "Progress Updates" at bounding box center [136, 94] width 37 height 6
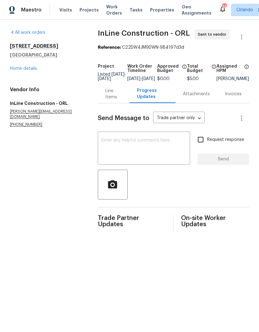
click at [146, 140] on div "x ​" at bounding box center [144, 149] width 92 height 32
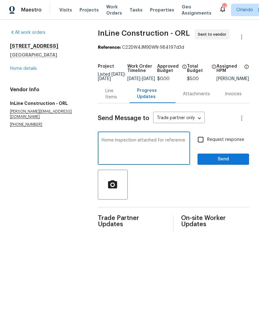
type textarea "Home inspection attached for reference"
click at [203, 146] on input "Request response" at bounding box center [200, 139] width 13 height 13
checkbox input "true"
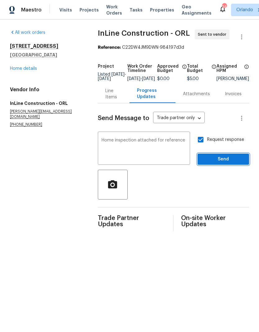
click at [238, 162] on span "Send" at bounding box center [224, 160] width 42 height 8
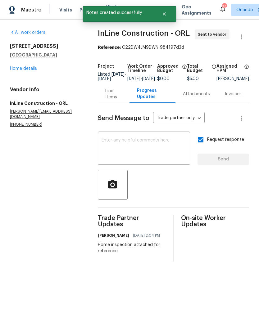
click at [112, 100] on div "Line Items" at bounding box center [113, 94] width 17 height 12
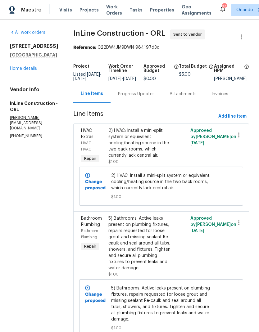
click at [144, 97] on div "Progress Updates" at bounding box center [136, 94] width 37 height 6
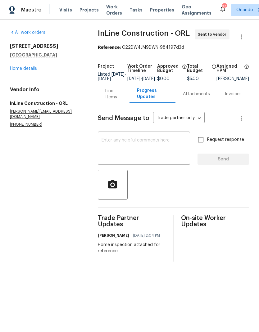
click at [105, 244] on div "Home inspection attached for reference" at bounding box center [132, 248] width 68 height 12
click at [102, 244] on div "Home inspection attached for reference" at bounding box center [132, 248] width 68 height 12
copy div "Home inspection attached for reference"
click at [108, 99] on div "Line Items" at bounding box center [113, 94] width 17 height 12
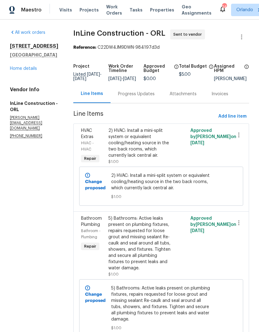
click at [27, 67] on link "Home details" at bounding box center [23, 68] width 27 height 4
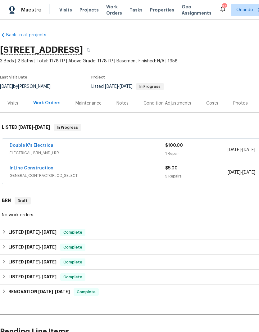
click at [44, 145] on link "Double K's Electrical" at bounding box center [32, 146] width 45 height 4
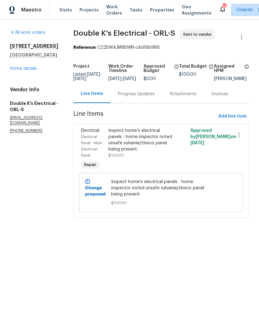
click at [194, 97] on div "Attachments" at bounding box center [183, 94] width 27 height 6
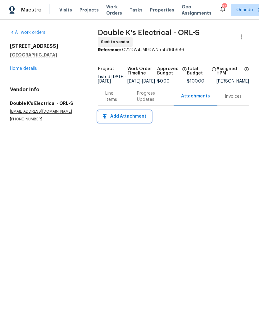
click at [132, 118] on span "Add Attachment" at bounding box center [124, 117] width 43 height 8
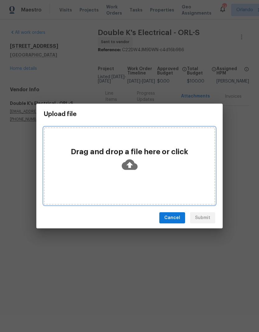
click at [132, 164] on icon at bounding box center [130, 164] width 16 height 11
click at [131, 164] on icon at bounding box center [130, 165] width 16 height 16
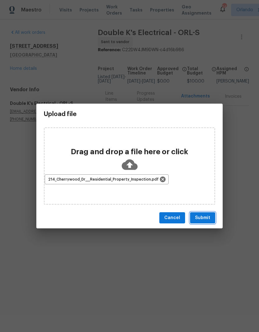
click at [209, 218] on span "Submit" at bounding box center [202, 218] width 15 height 8
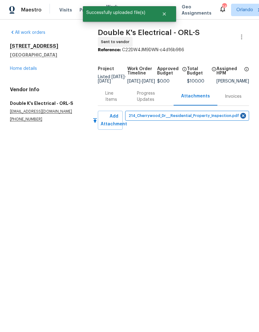
click at [109, 94] on div "Line Items" at bounding box center [113, 96] width 17 height 12
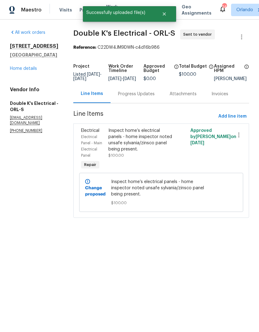
click at [139, 103] on div "Progress Updates" at bounding box center [137, 94] width 52 height 18
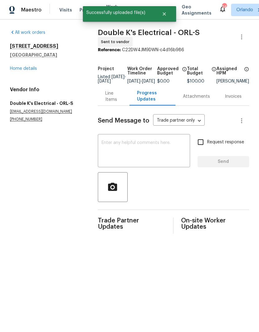
click at [134, 144] on textarea at bounding box center [144, 152] width 85 height 22
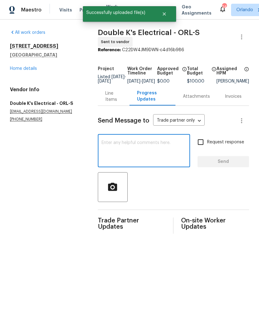
click at [126, 141] on div "x ​" at bounding box center [144, 152] width 92 height 32
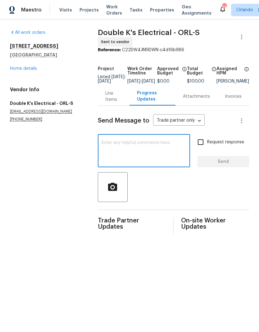
click at [109, 144] on textarea at bounding box center [144, 152] width 85 height 22
paste textarea "Home inspection attached for reference"
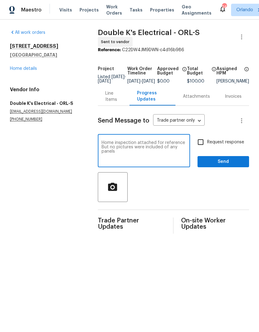
type textarea "Home inspection attached for reference But no pictures were included of any pan…"
click at [201, 146] on input "Request response" at bounding box center [200, 142] width 13 height 13
checkbox input "true"
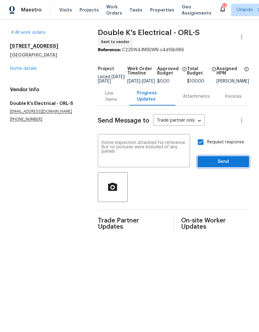
click at [223, 162] on span "Send" at bounding box center [224, 162] width 42 height 8
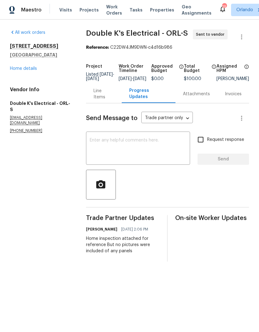
click at [33, 71] on link "Home details" at bounding box center [23, 68] width 27 height 4
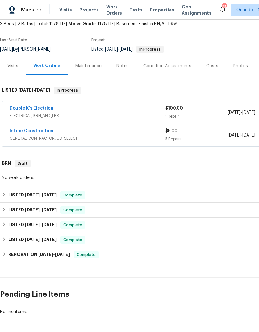
scroll to position [37, 0]
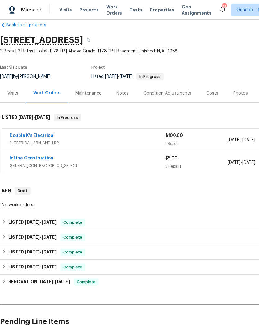
scroll to position [10, 0]
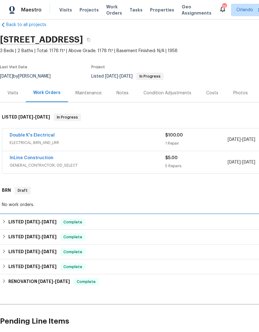
click at [127, 225] on div "LISTED [DATE] - [DATE] Complete" at bounding box center [175, 222] width 347 height 7
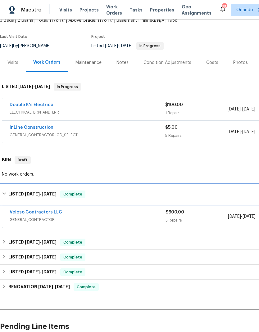
scroll to position [40, 0]
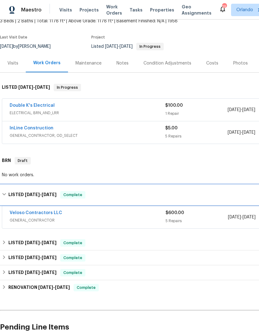
click at [138, 197] on div "LISTED [DATE] - [DATE] Complete" at bounding box center [175, 194] width 347 height 7
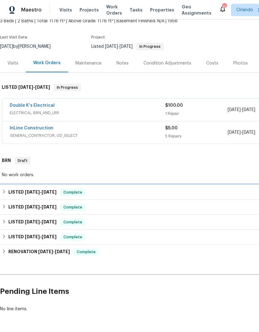
scroll to position [37, 0]
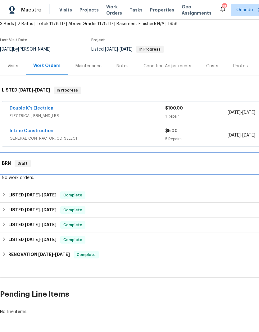
click at [148, 165] on div "BRN Draft" at bounding box center [175, 163] width 347 height 7
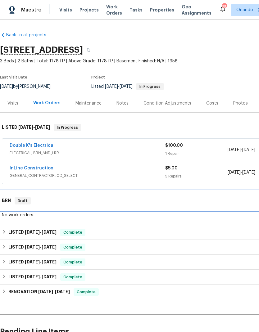
scroll to position [0, 0]
